Goal: Communication & Community: Answer question/provide support

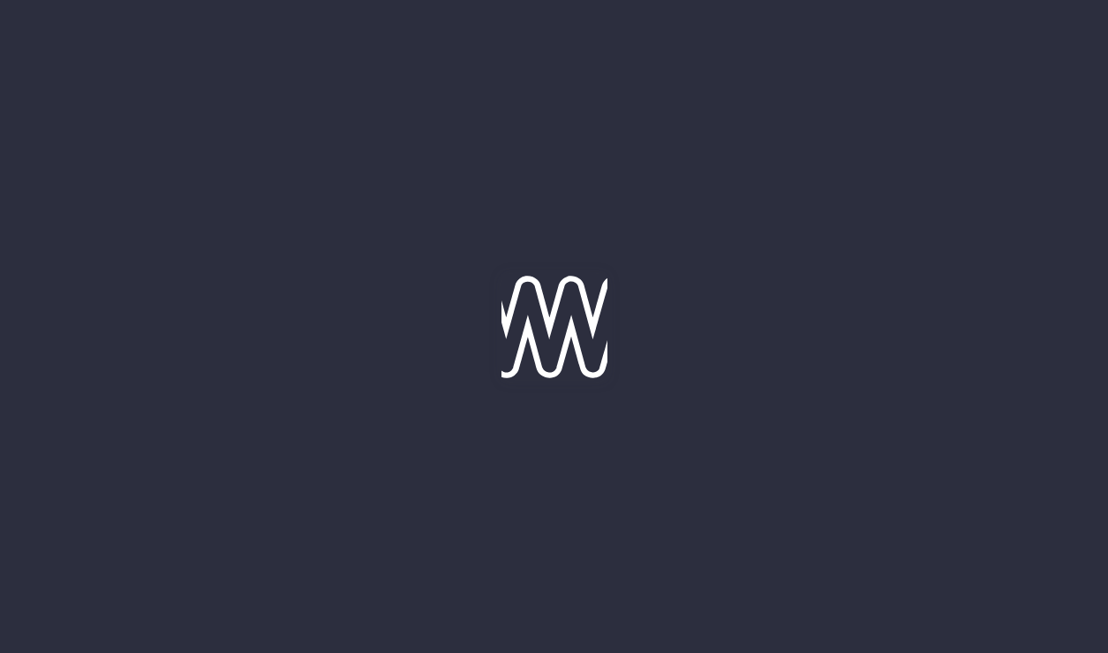
type input "[DATE]"
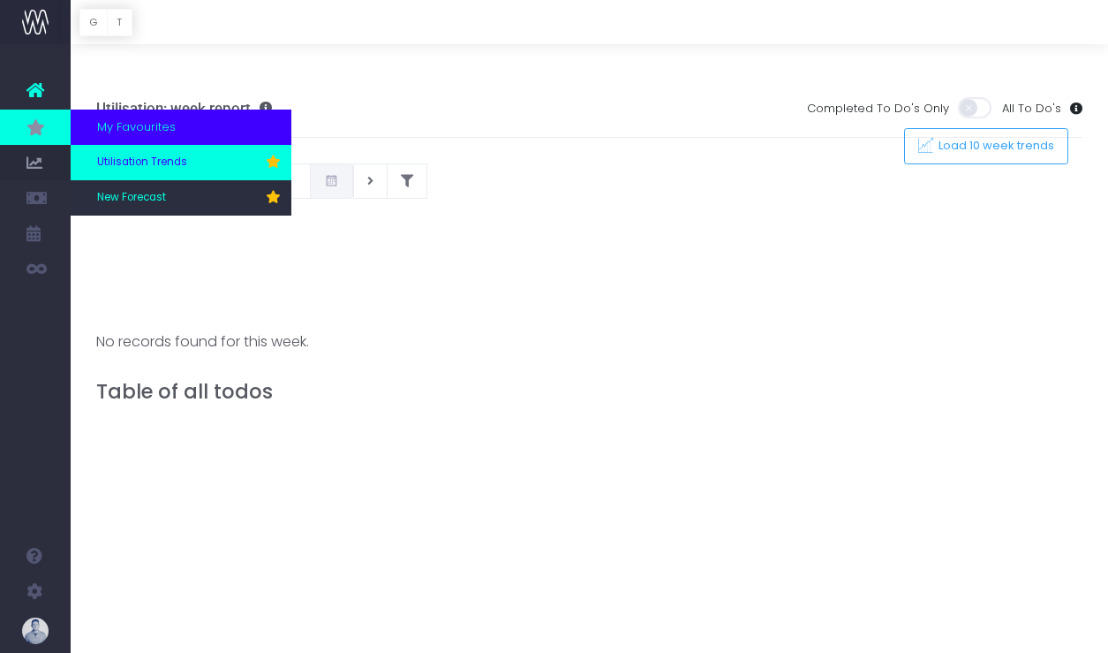
click at [140, 177] on link "Utilisation Trends" at bounding box center [181, 162] width 221 height 35
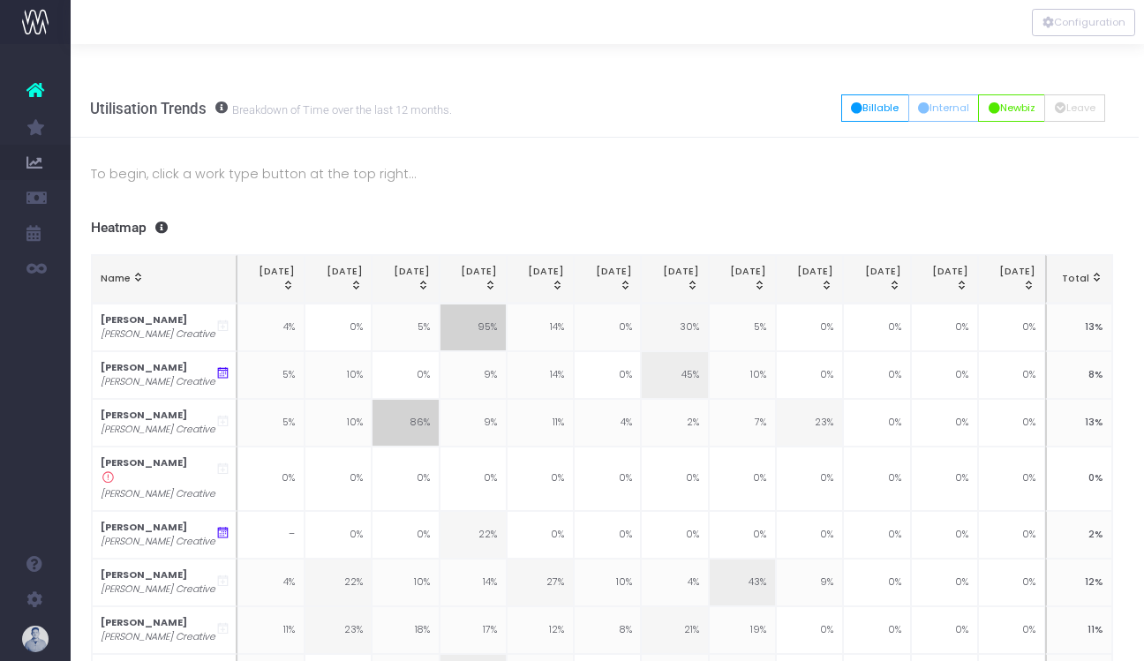
scroll to position [0, 8]
click at [117, 220] on h3 "Heatmap" at bounding box center [599, 228] width 1023 height 17
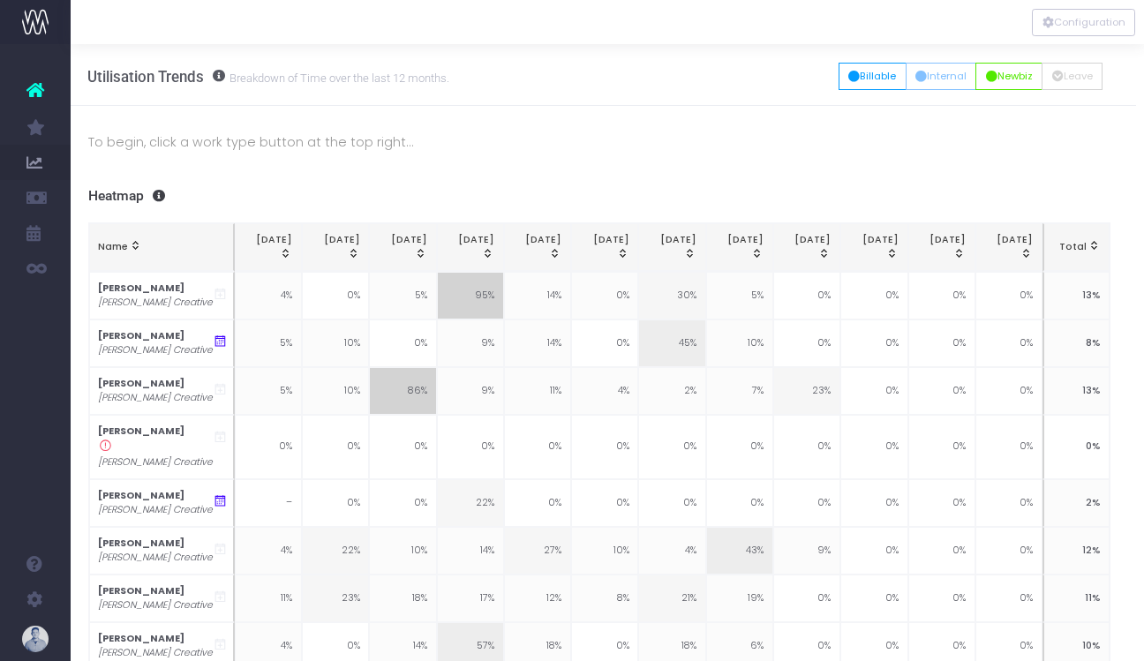
scroll to position [30, 8]
click at [223, 336] on icon at bounding box center [220, 343] width 15 height 15
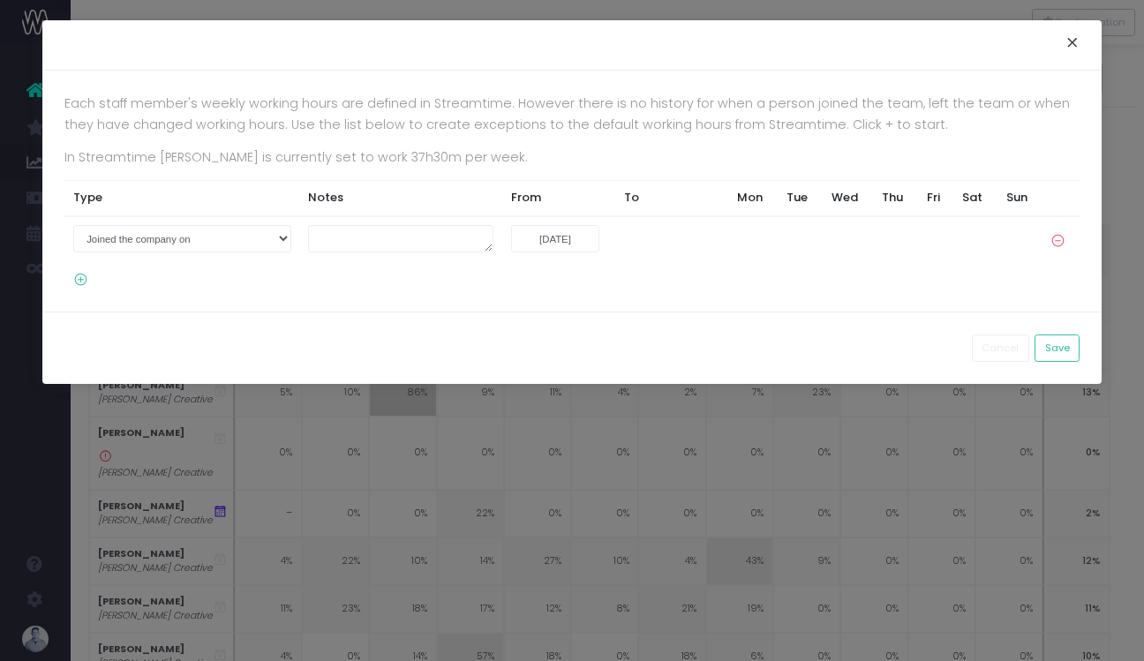
click at [1067, 49] on button "×" at bounding box center [1072, 45] width 37 height 28
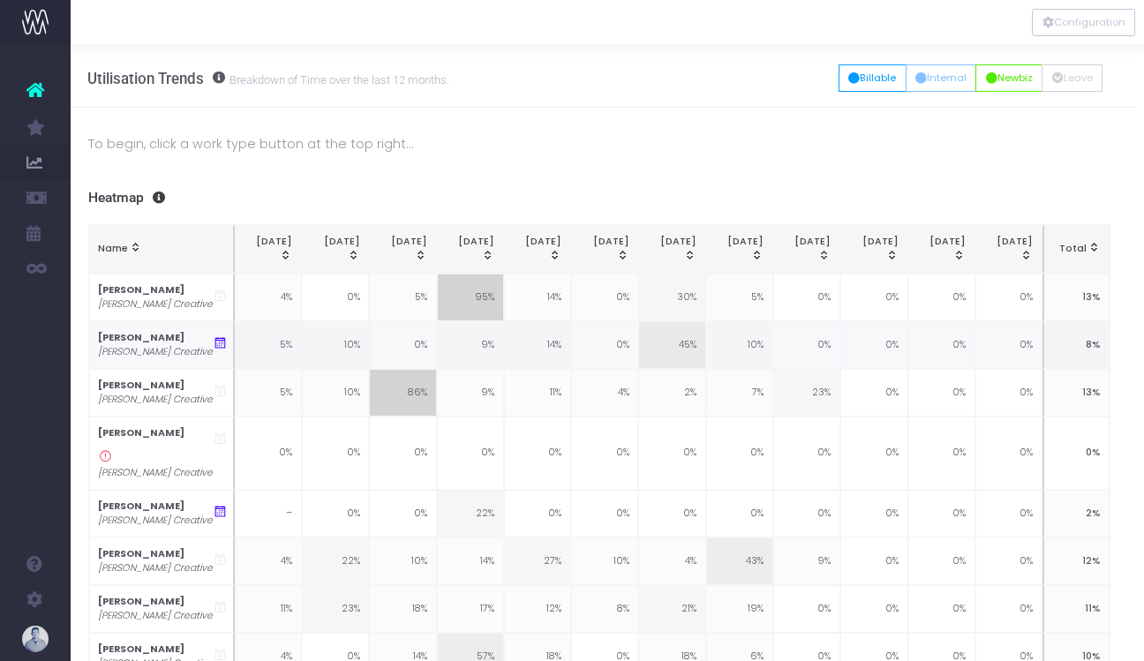
click at [215, 336] on icon at bounding box center [220, 343] width 15 height 15
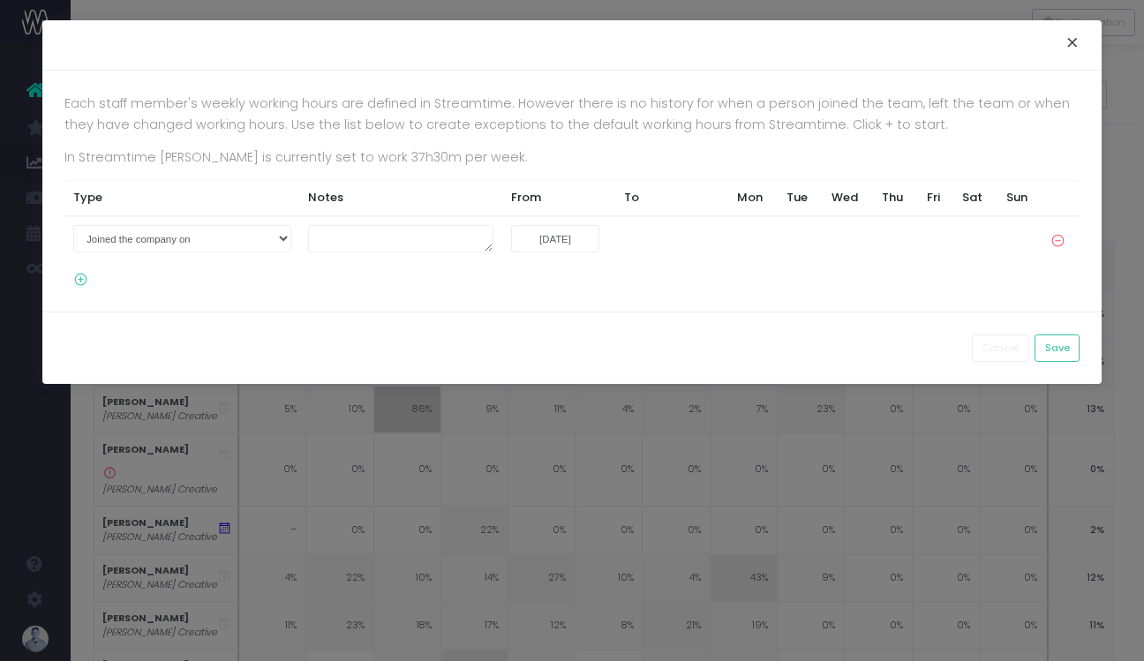
click at [1066, 49] on button "×" at bounding box center [1072, 45] width 37 height 28
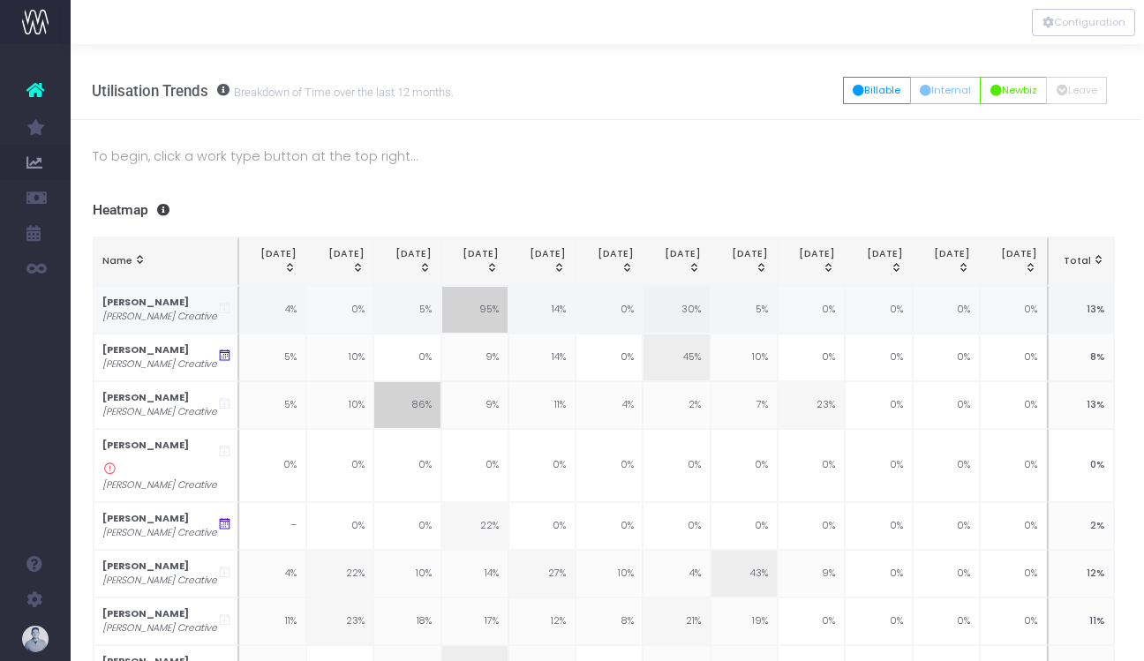
scroll to position [18, 2]
click at [151, 439] on strong "[PERSON_NAME]" at bounding box center [147, 445] width 87 height 13
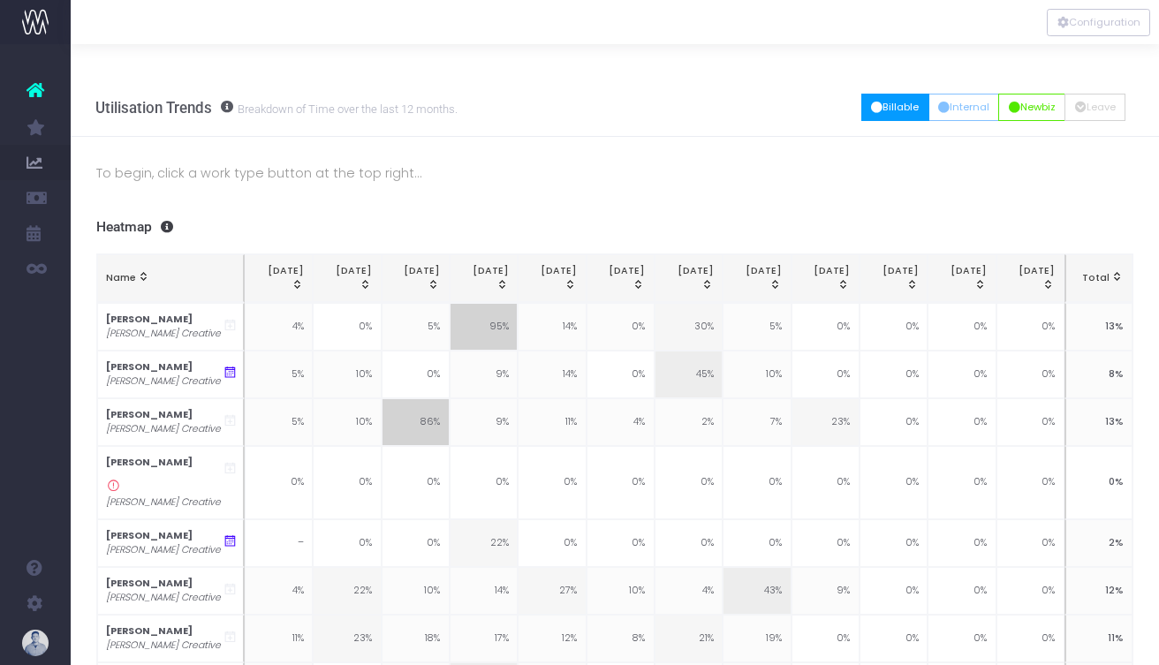
scroll to position [1, 7]
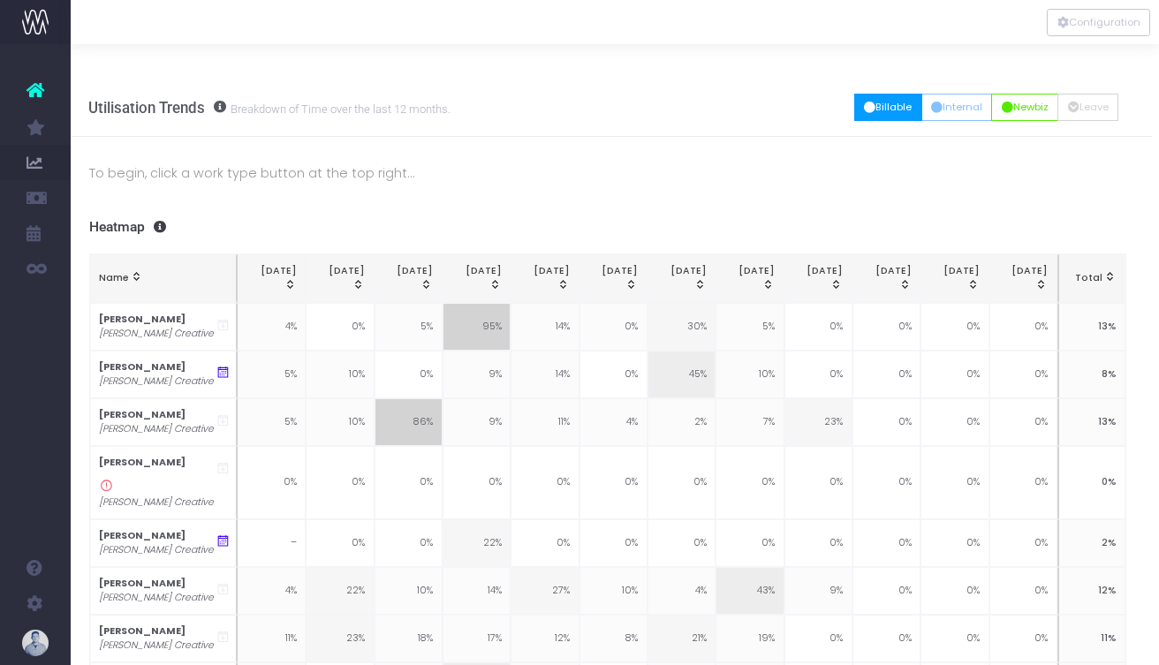
click at [875, 94] on button "Billable" at bounding box center [888, 107] width 68 height 27
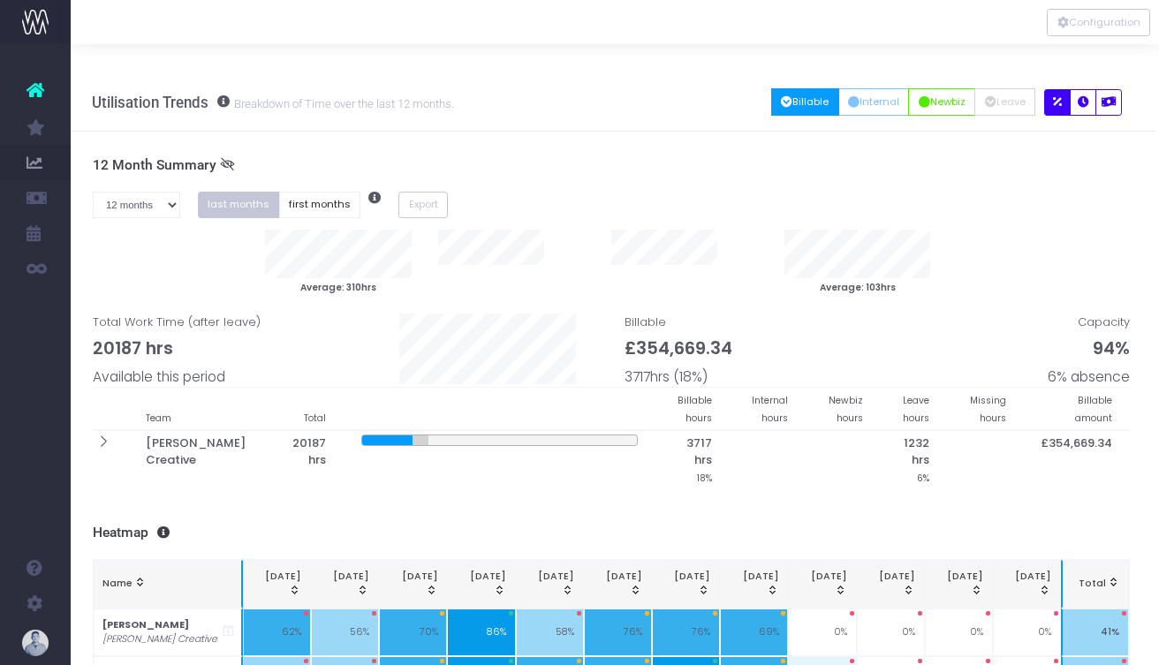
scroll to position [6, 0]
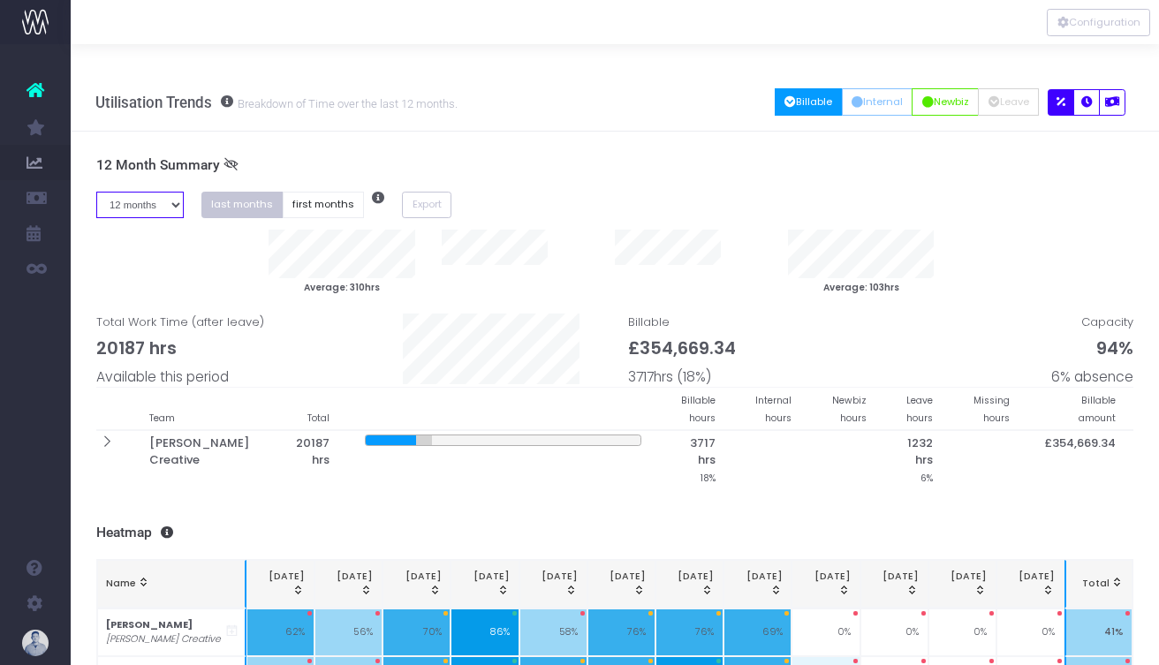
click at [171, 192] on select "1 month 2 months 3 months 4 months 5 months 6 months 7 months 8 months 9 months…" at bounding box center [139, 205] width 87 height 27
click at [433, 132] on div "To begin, click a work type button at the top right... 12 Month Summary 1 month…" at bounding box center [615, 655] width 1088 height 1046
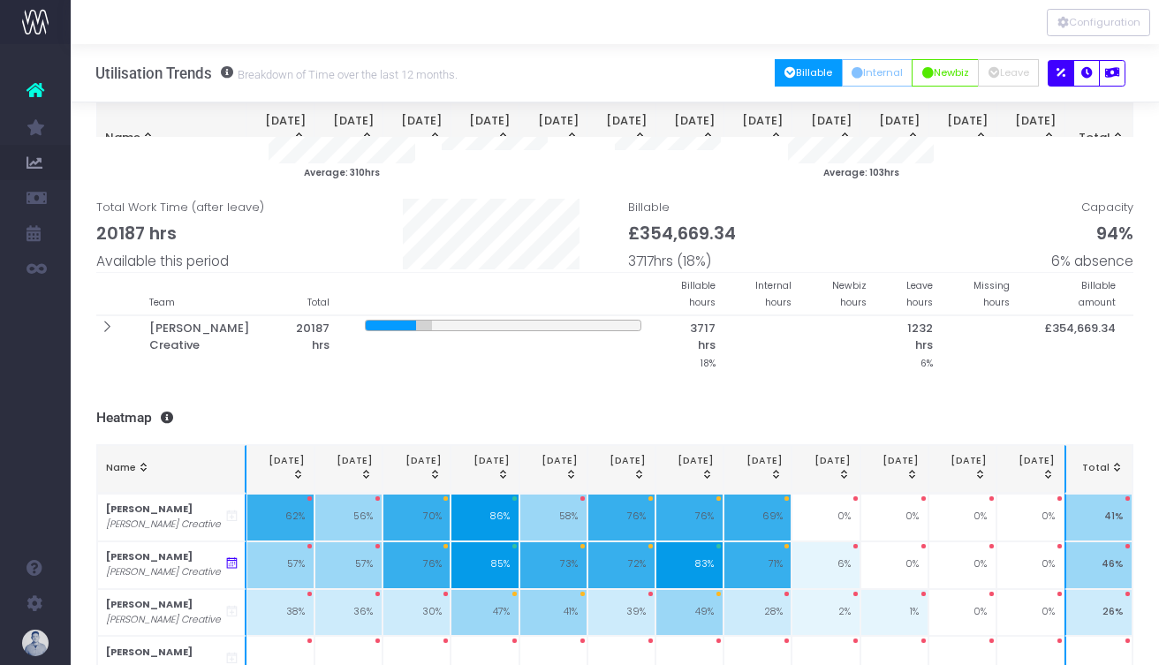
scroll to position [0, 0]
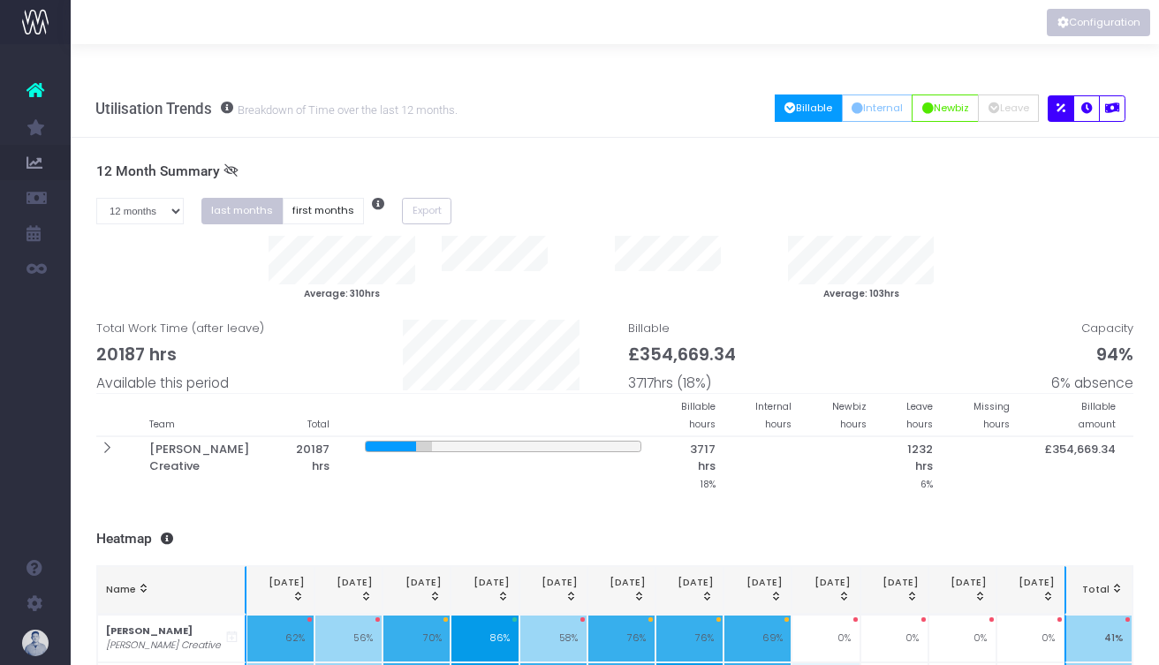
click at [1084, 15] on button "Configuration" at bounding box center [1097, 22] width 103 height 27
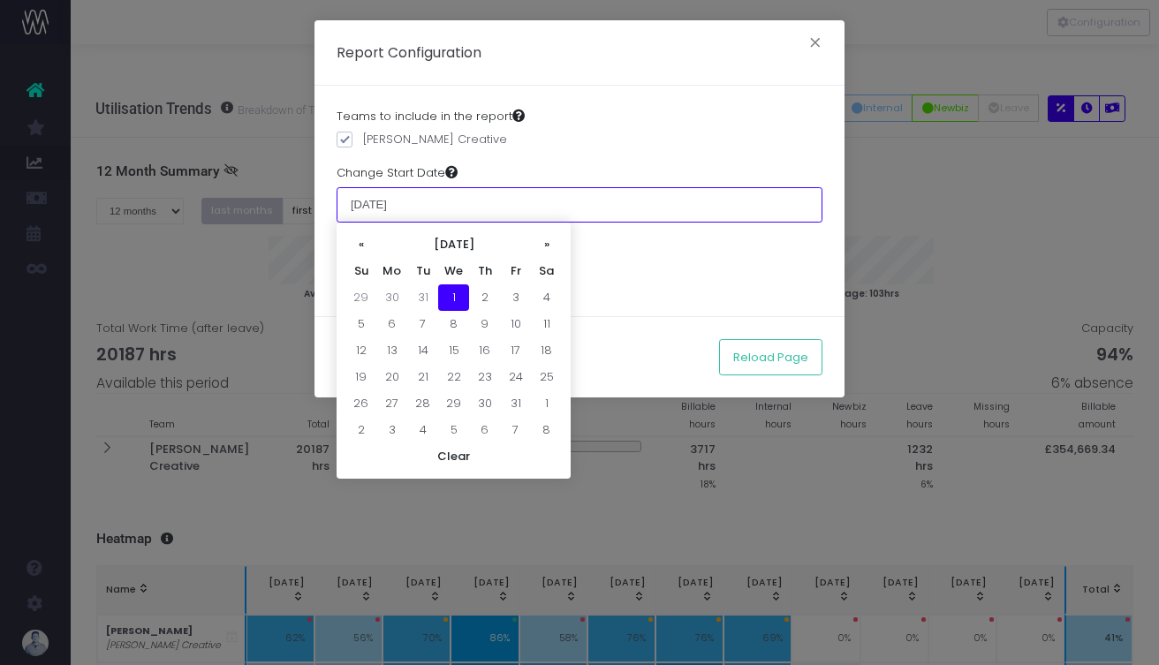
click at [423, 200] on input "[DATE]" at bounding box center [579, 204] width 486 height 35
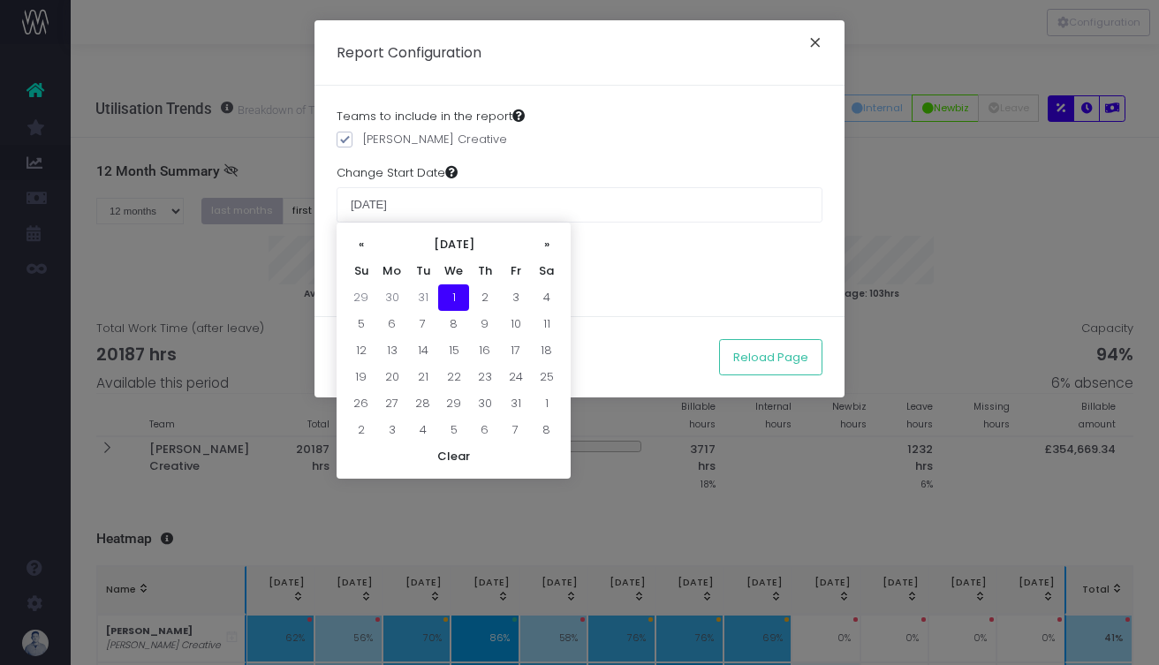
click at [817, 48] on button "×" at bounding box center [815, 45] width 37 height 28
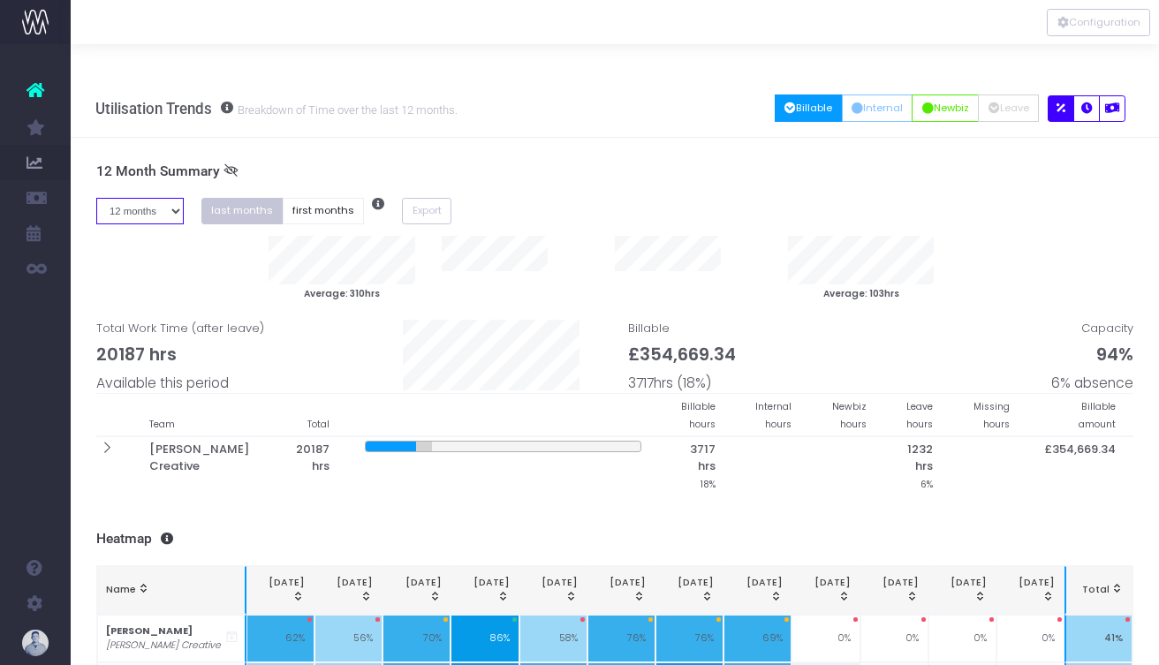
click at [163, 198] on select "1 month 2 months 3 months 4 months 5 months 6 months 7 months 8 months 9 months…" at bounding box center [139, 211] width 87 height 27
select select "seven"
click at [96, 198] on select "1 month 2 months 3 months 4 months 5 months 6 months 7 months 8 months 9 months…" at bounding box center [139, 211] width 87 height 27
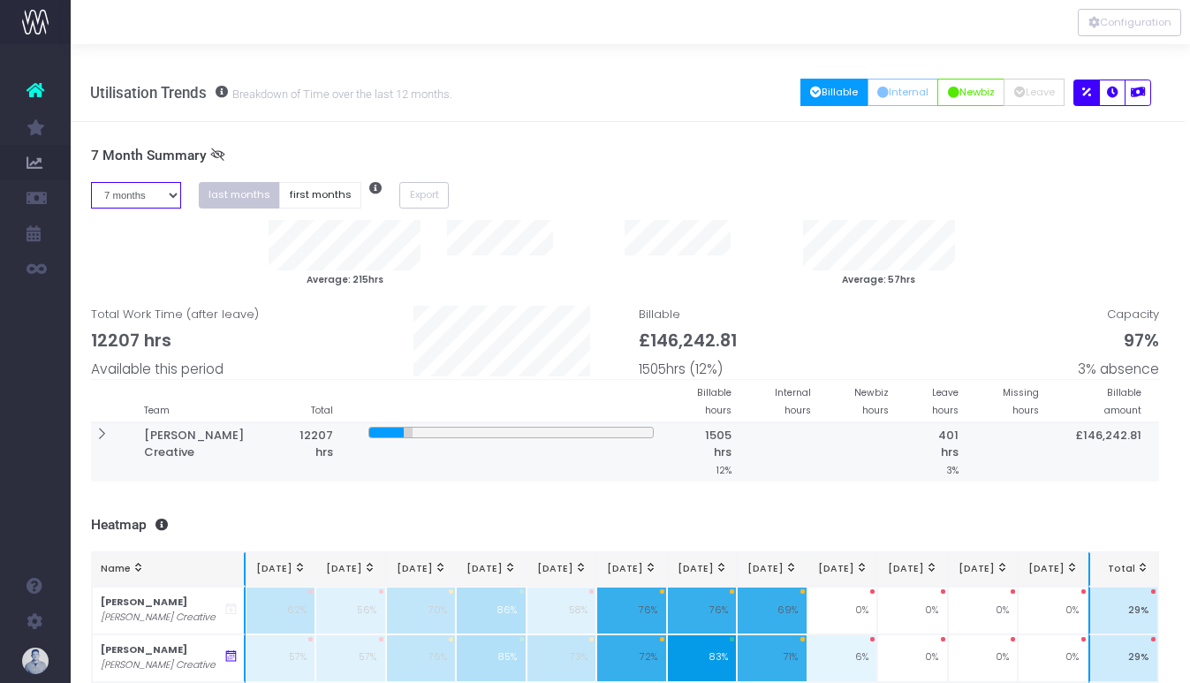
scroll to position [11, 5]
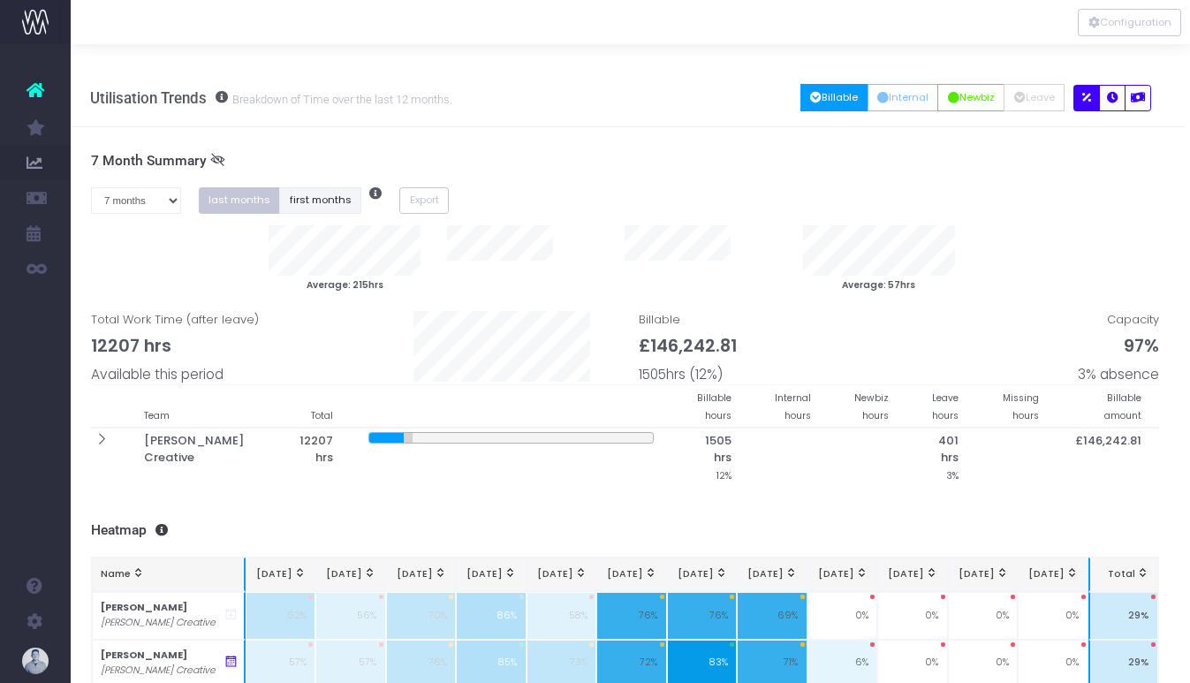
drag, startPoint x: 310, startPoint y: 156, endPoint x: 322, endPoint y: 160, distance: 12.9
click at [310, 187] on button "first months" at bounding box center [320, 200] width 82 height 27
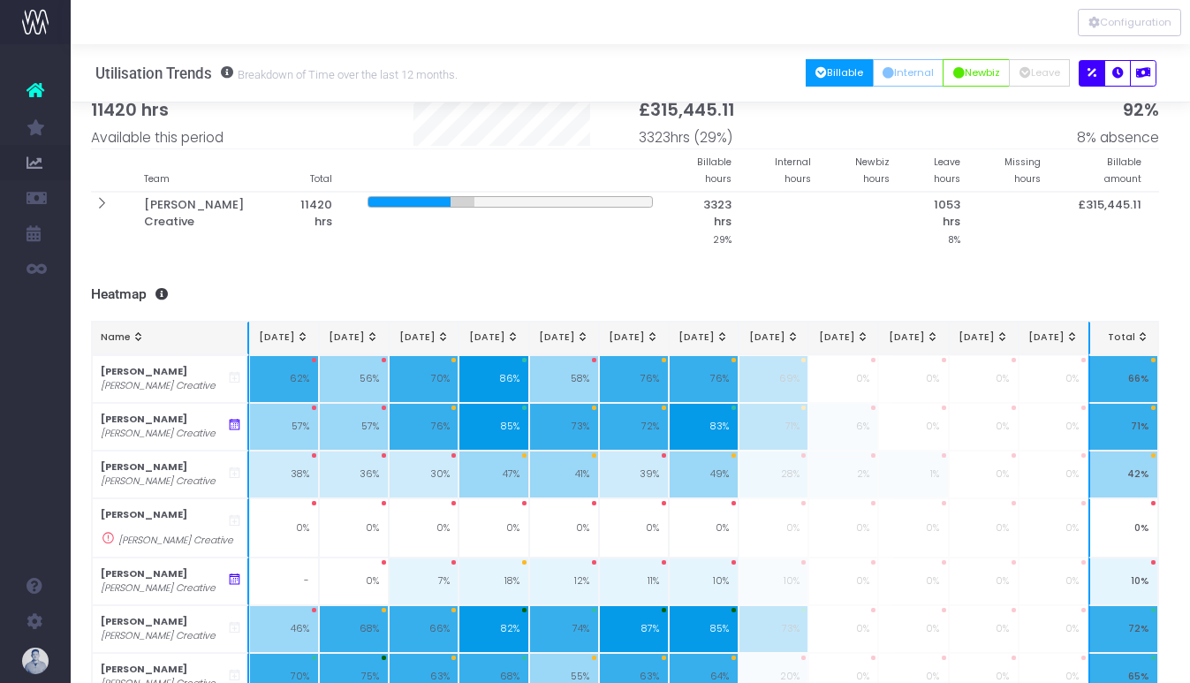
scroll to position [0, 5]
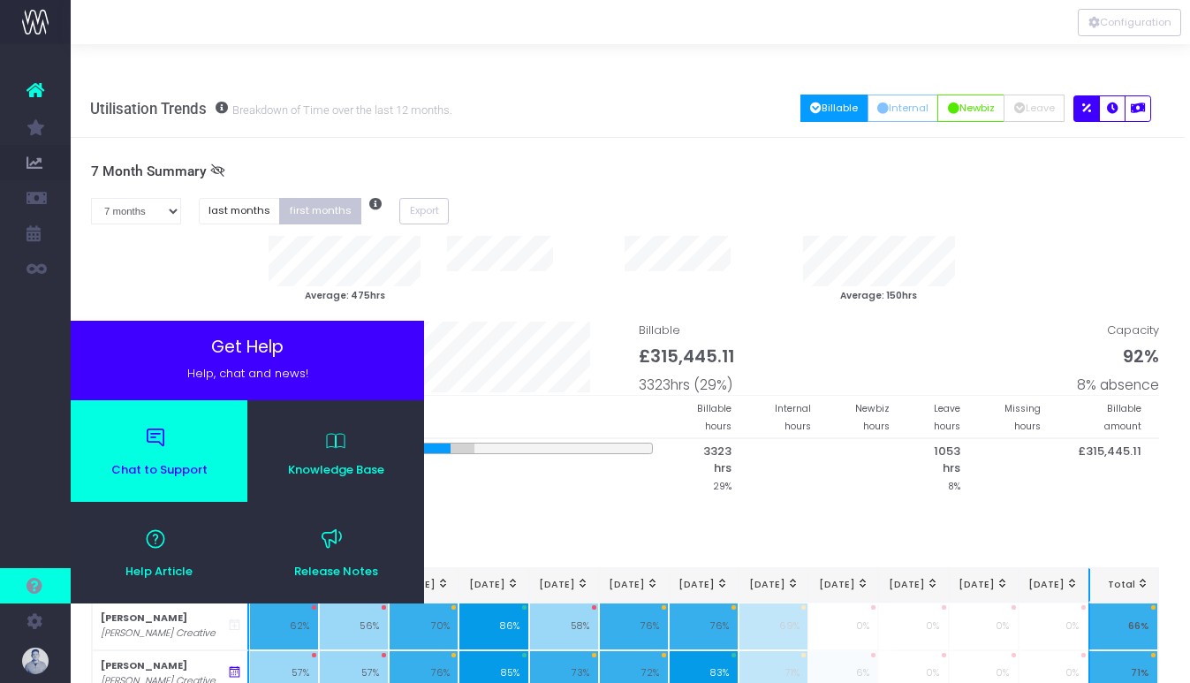
click at [147, 480] on link "Chat to Support" at bounding box center [159, 451] width 177 height 102
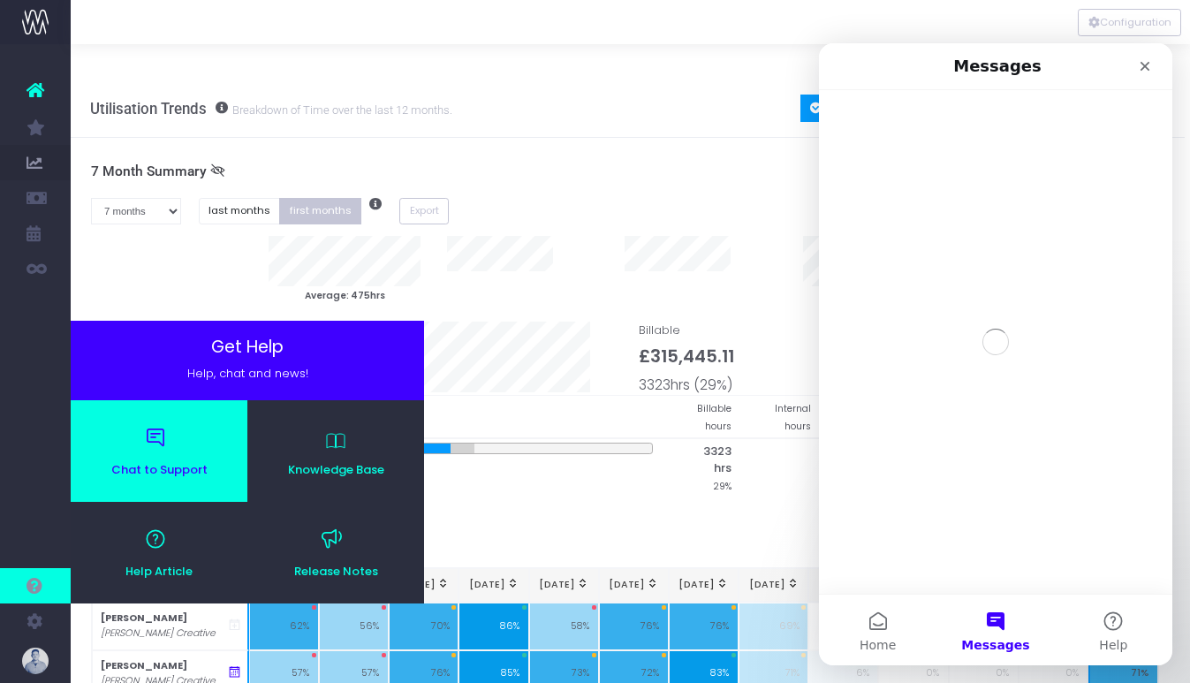
scroll to position [0, 0]
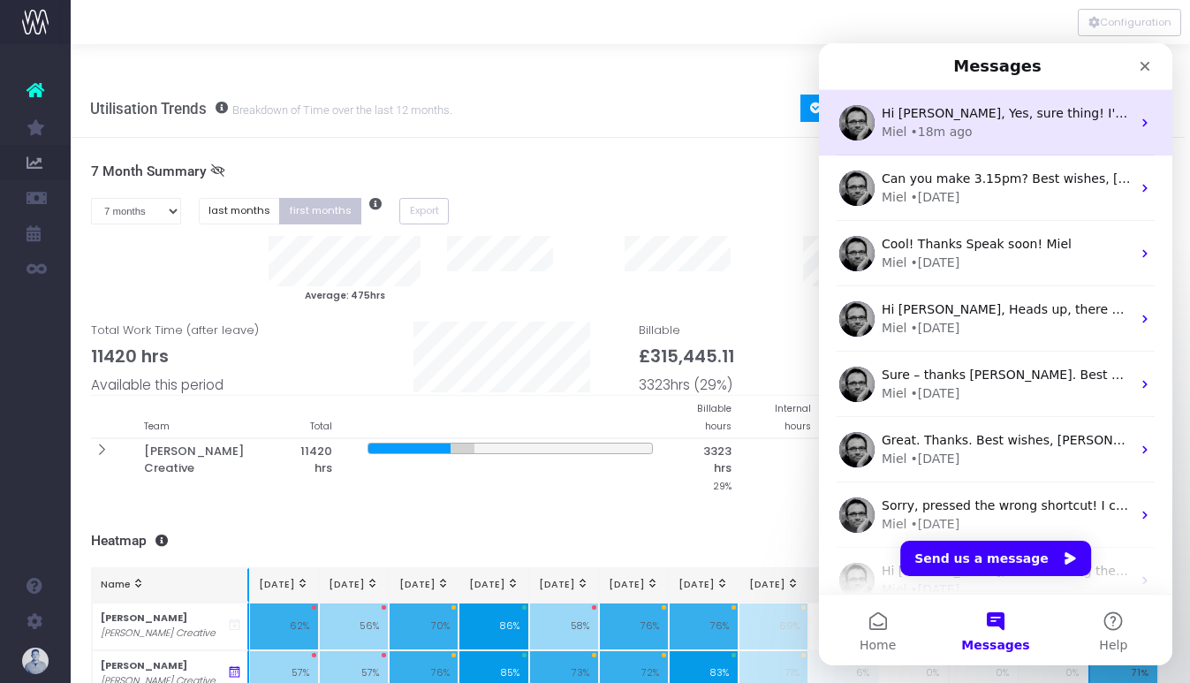
click at [1023, 132] on div "Miel • 18m ago" at bounding box center [1005, 132] width 249 height 19
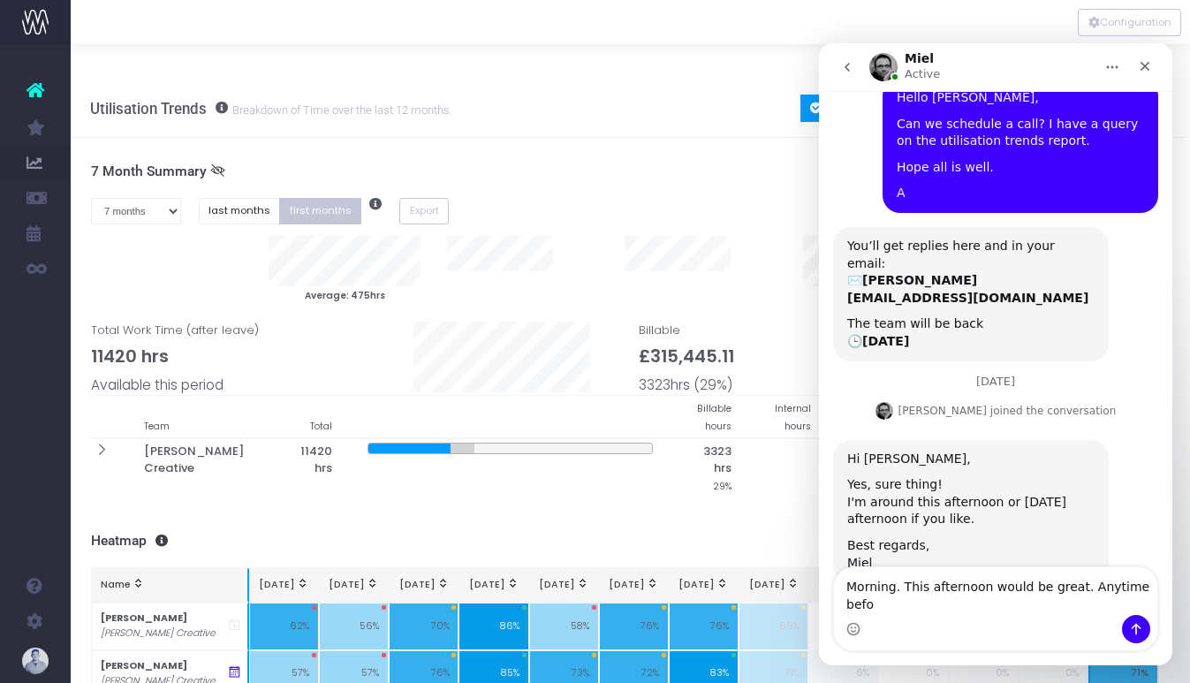
scroll to position [108, 0]
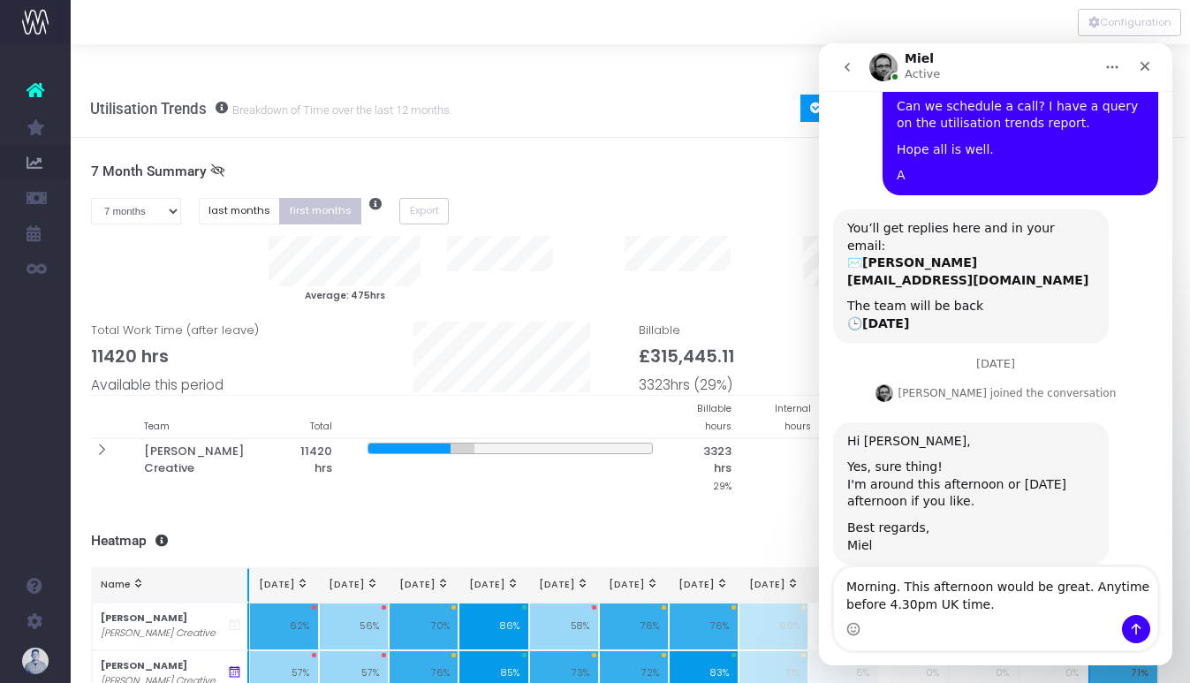
type textarea "Morning. This afternoon would be great. Anytime before 4.30pm UK time."
click at [1107, 627] on icon "Send a message…" at bounding box center [1136, 628] width 10 height 11
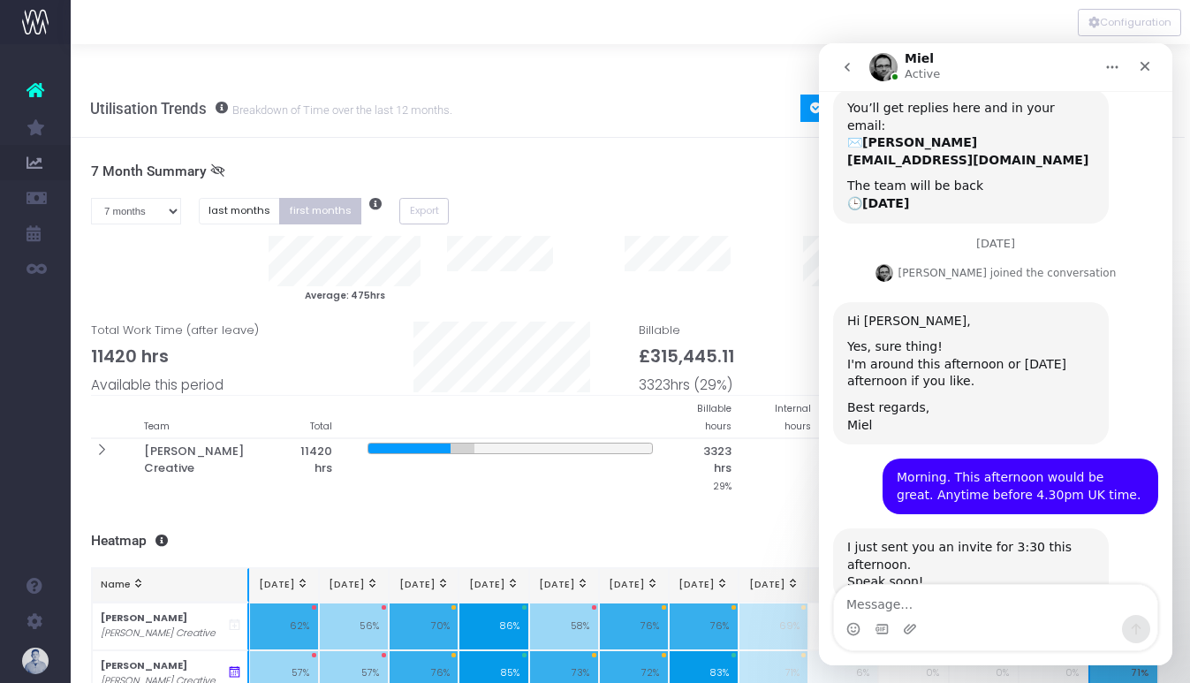
scroll to position [247, 0]
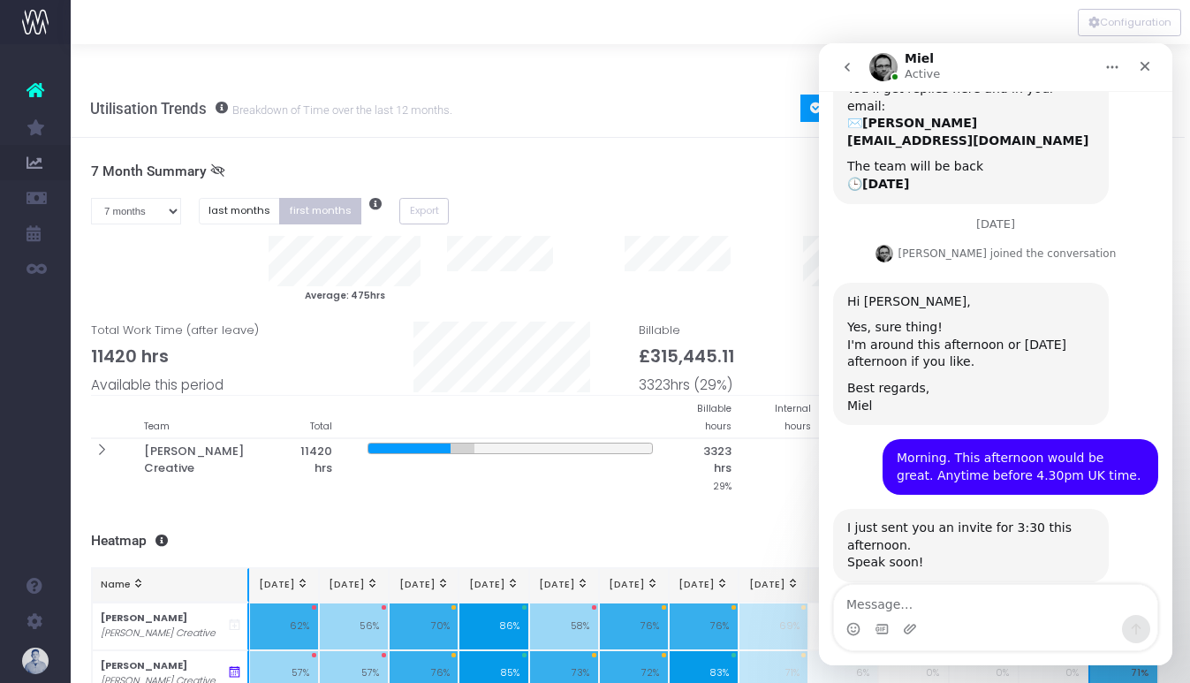
drag, startPoint x: 1008, startPoint y: 520, endPoint x: 1019, endPoint y: 526, distance: 13.0
click at [1008, 554] on div "Speak soon!" at bounding box center [970, 563] width 247 height 18
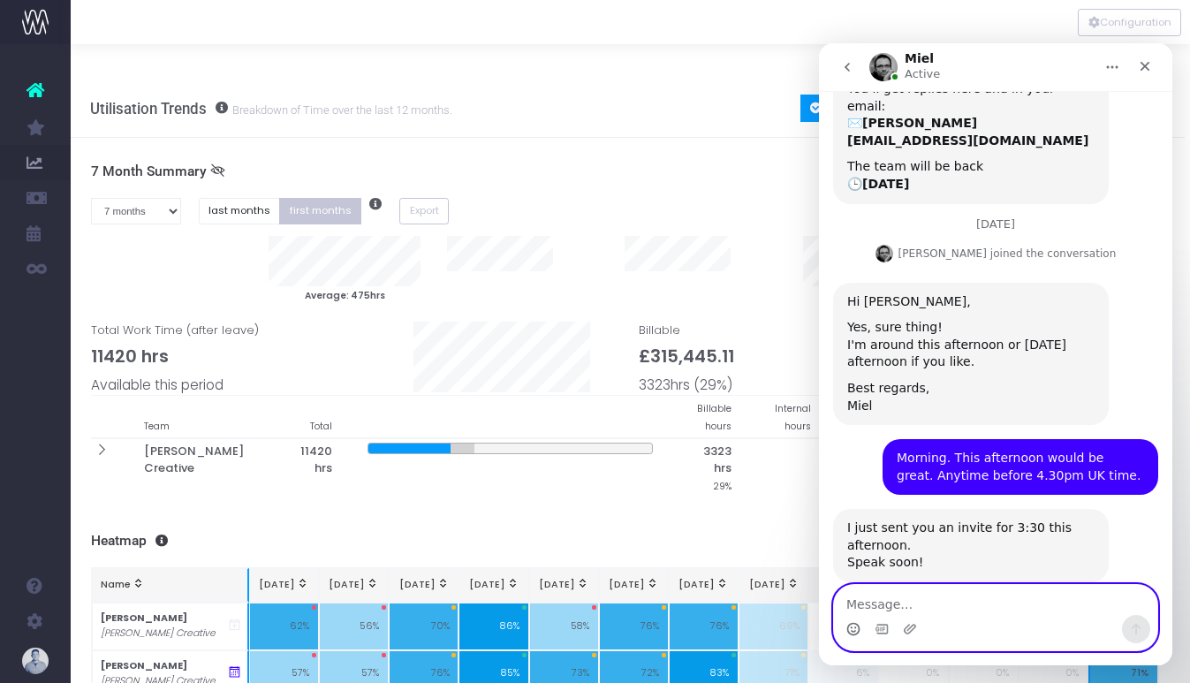
click at [856, 627] on icon "Emoji picker" at bounding box center [853, 629] width 14 height 14
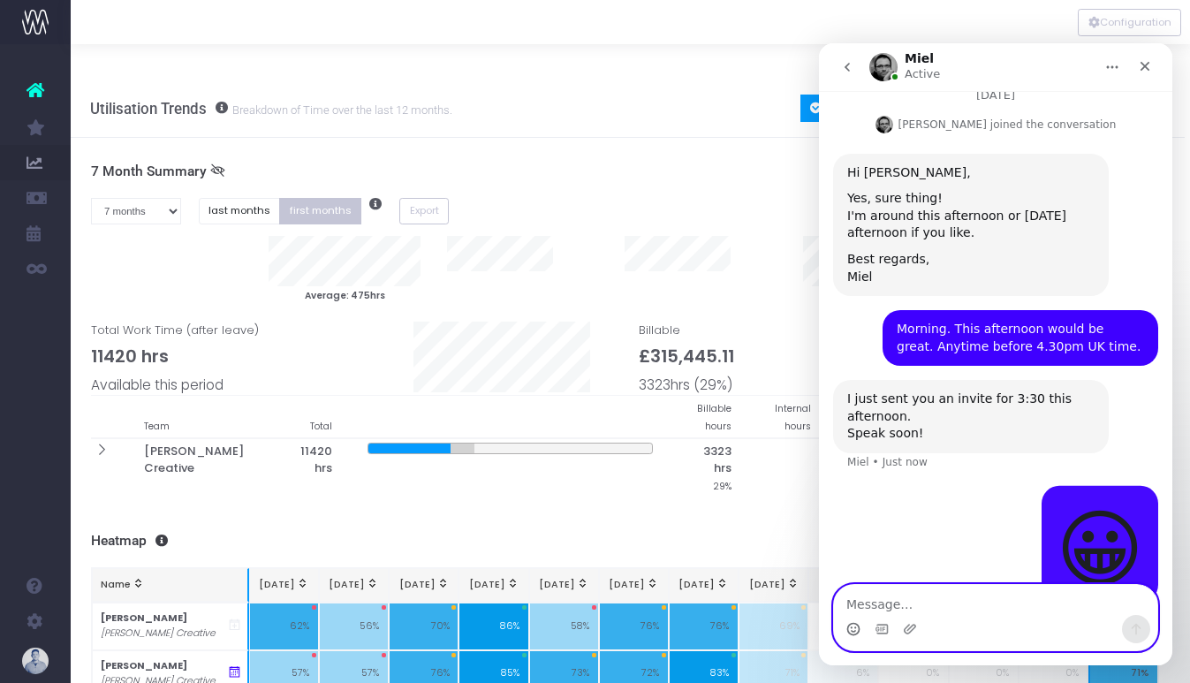
scroll to position [378, 0]
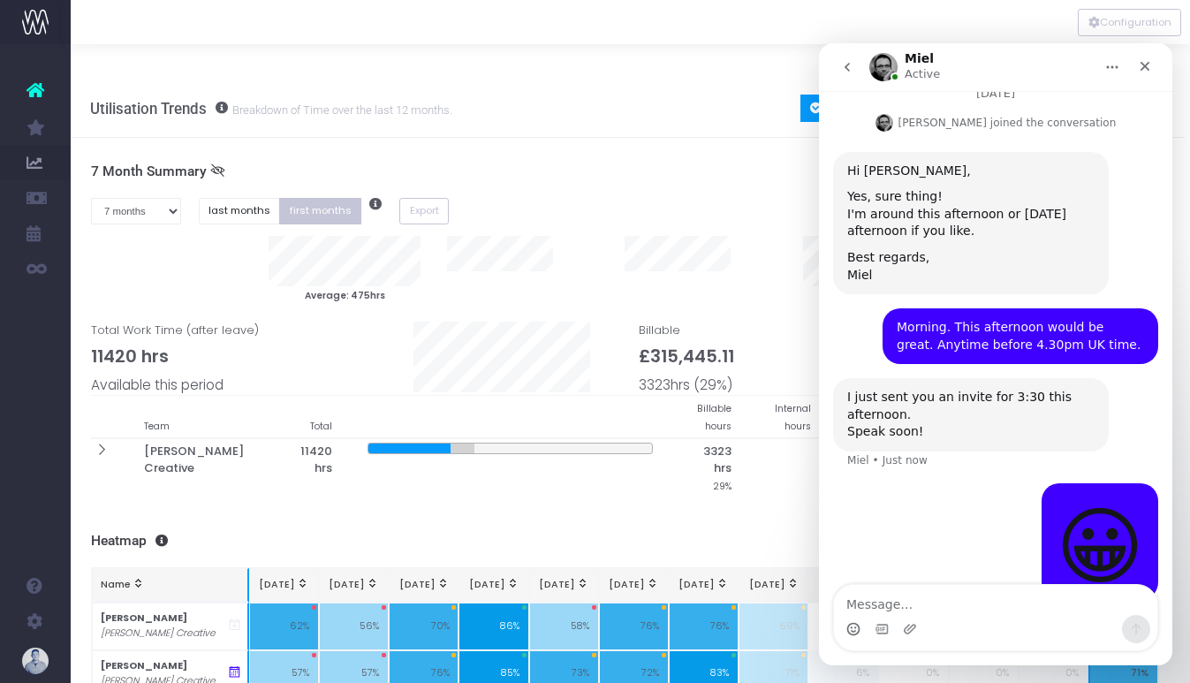
click at [571, 95] on div "Utilisation Trends Breakdown of Time over the last 12 months. All Billable Inte…" at bounding box center [624, 108] width 1119 height 58
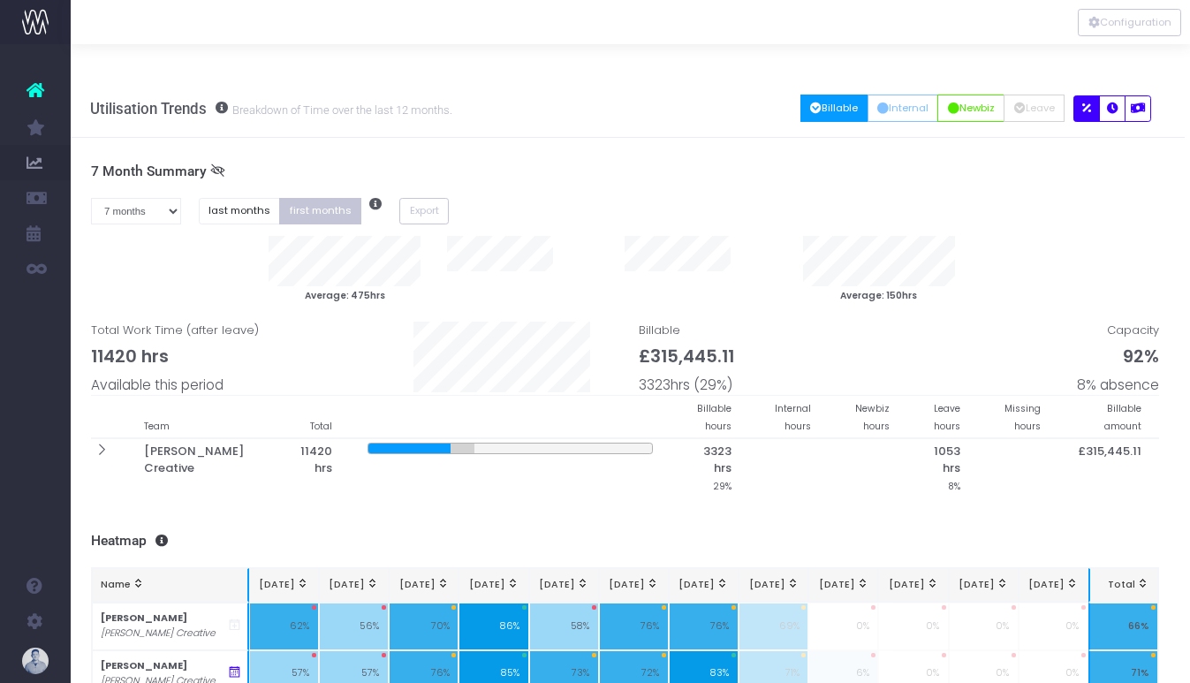
click at [551, 79] on div "Utilisation Trends Breakdown of Time over the last 12 months. All Billable Inte…" at bounding box center [624, 108] width 1119 height 58
